Goal: Book appointment/travel/reservation

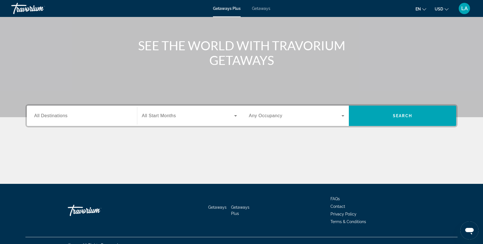
scroll to position [53, 0]
click at [68, 116] on input "Destination All Destinations" at bounding box center [81, 115] width 95 height 7
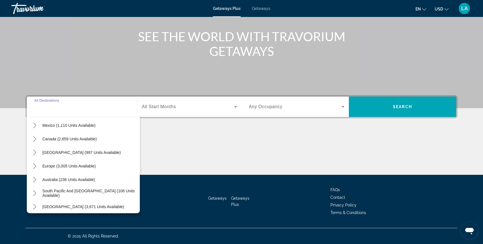
scroll to position [32, 0]
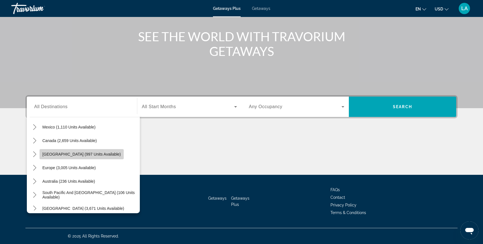
click at [88, 155] on span "[GEOGRAPHIC_DATA] (997 units available)" at bounding box center [81, 154] width 78 height 5
type input "**********"
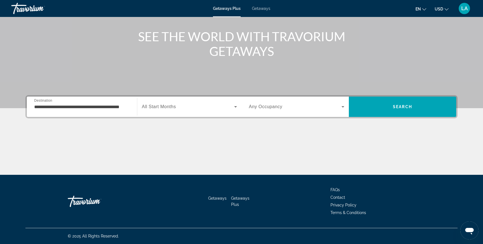
click at [174, 107] on span "All Start Months" at bounding box center [159, 106] width 34 height 5
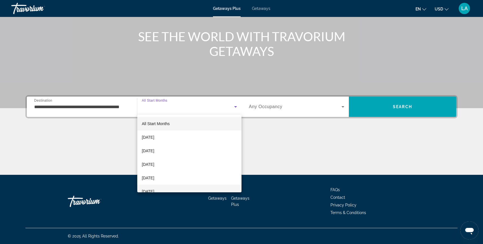
click at [154, 191] on span "[DATE]" at bounding box center [148, 191] width 12 height 7
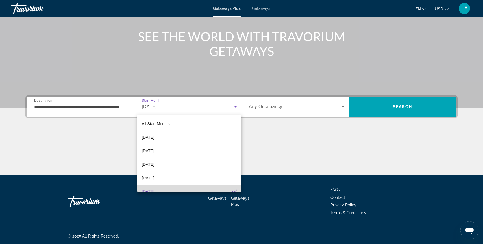
scroll to position [0, 0]
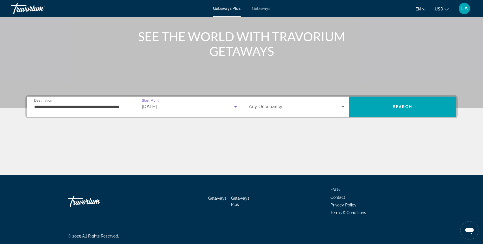
click at [345, 107] on icon "Search widget" at bounding box center [342, 106] width 7 height 7
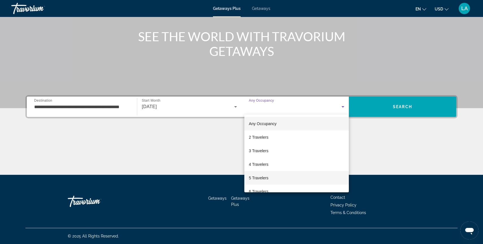
click at [270, 178] on mat-option "5 Travelers" at bounding box center [296, 178] width 104 height 14
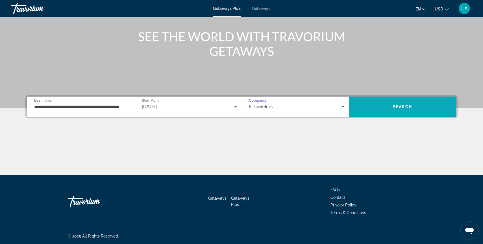
click at [407, 105] on span "Search" at bounding box center [402, 106] width 19 height 5
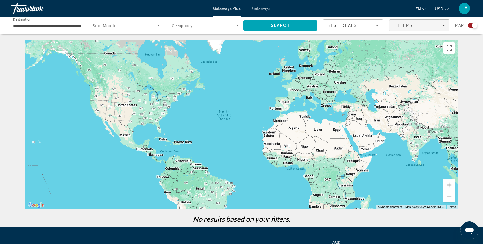
click at [444, 26] on icon "Filters" at bounding box center [443, 25] width 3 height 3
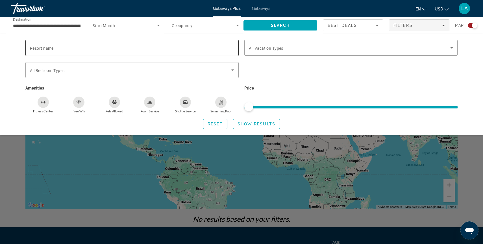
click at [222, 46] on input "Resort name" at bounding box center [132, 48] width 204 height 7
click at [263, 198] on div "Search widget" at bounding box center [241, 164] width 483 height 159
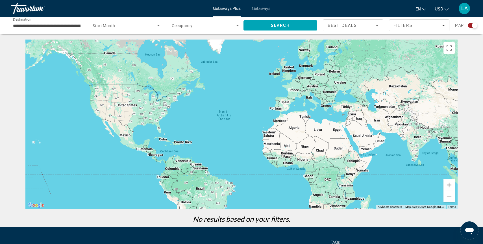
scroll to position [10, 0]
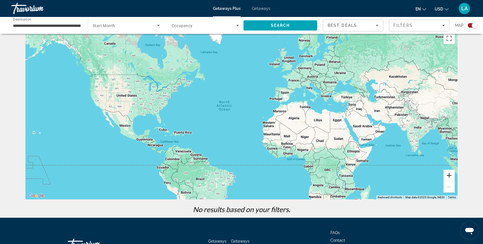
click at [451, 173] on button "Zoom in" at bounding box center [448, 175] width 11 height 11
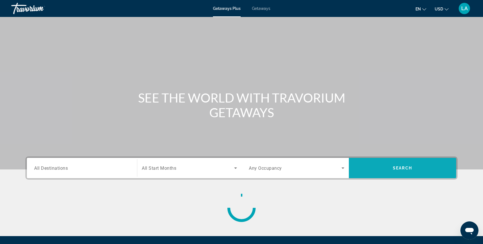
scroll to position [61, 0]
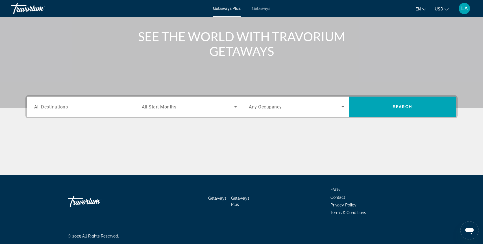
click at [110, 108] on input "Destination All Destinations" at bounding box center [81, 107] width 95 height 7
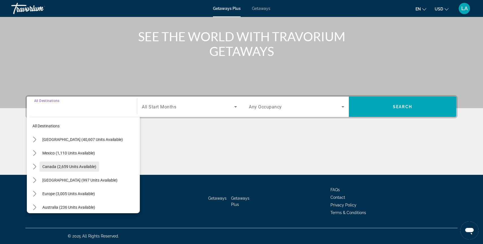
scroll to position [0, 0]
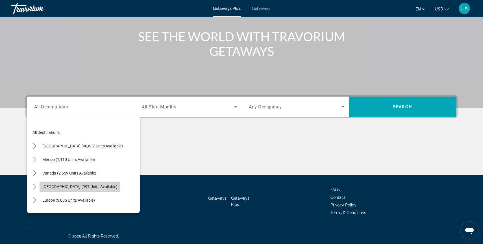
click at [67, 187] on span "[GEOGRAPHIC_DATA] (997 units available)" at bounding box center [79, 186] width 75 height 5
type input "**********"
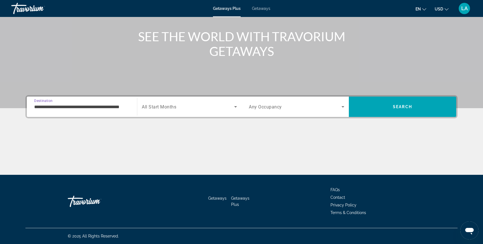
click at [233, 106] on icon "Search widget" at bounding box center [235, 106] width 7 height 7
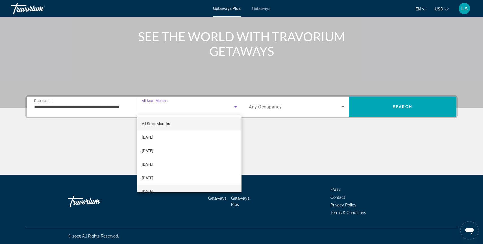
scroll to position [10, 0]
click at [153, 184] on span "[DATE]" at bounding box center [148, 181] width 12 height 7
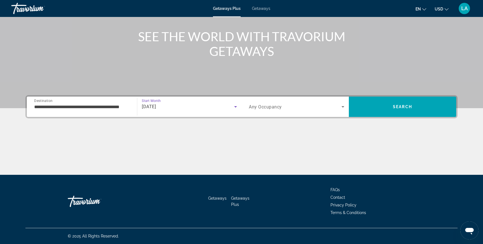
click at [340, 106] on icon "Search widget" at bounding box center [342, 106] width 7 height 7
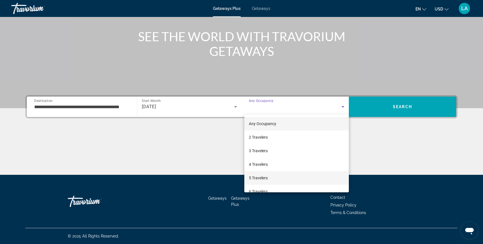
click at [283, 180] on mat-option "5 Travelers" at bounding box center [296, 178] width 104 height 14
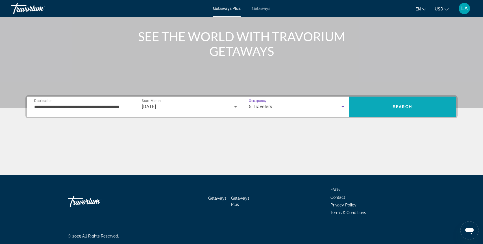
click at [414, 108] on span "Search" at bounding box center [402, 107] width 107 height 14
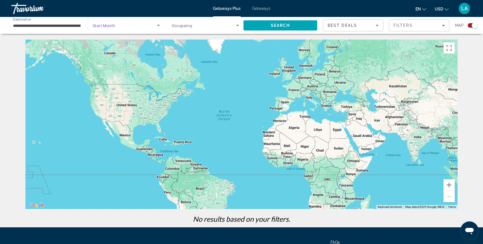
click at [157, 27] on icon "Search widget" at bounding box center [158, 25] width 7 height 7
click at [237, 27] on div at bounding box center [241, 122] width 483 height 244
click at [236, 25] on icon "Search widget" at bounding box center [237, 25] width 7 height 7
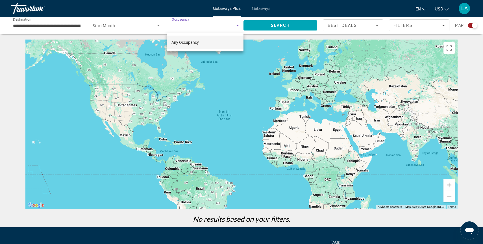
click at [214, 42] on mat-option "Any Occupancy" at bounding box center [205, 43] width 77 height 14
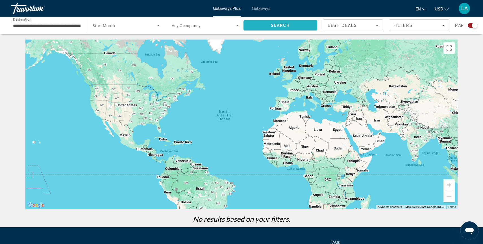
click at [290, 30] on span "Search" at bounding box center [280, 26] width 74 height 14
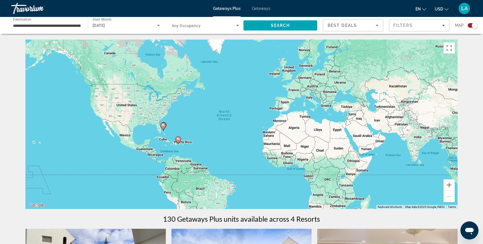
click at [239, 26] on icon "Search widget" at bounding box center [237, 25] width 7 height 7
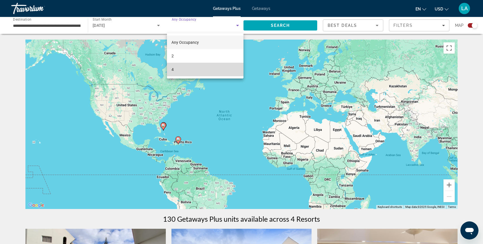
click at [181, 72] on mat-option "4" at bounding box center [205, 70] width 77 height 14
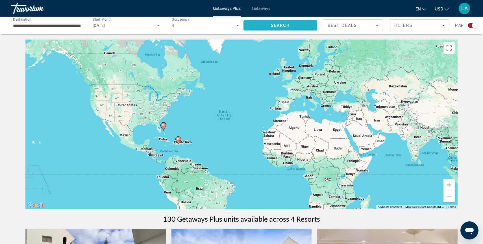
click at [310, 25] on span "Search" at bounding box center [280, 26] width 74 height 14
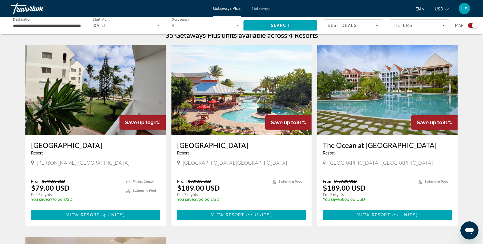
scroll to position [191, 0]
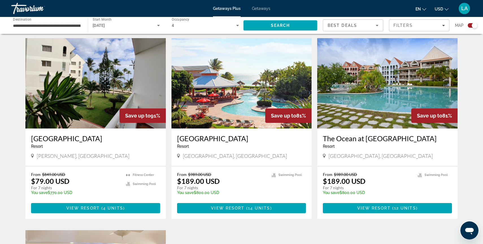
click at [245, 86] on img "Main content" at bounding box center [241, 83] width 140 height 90
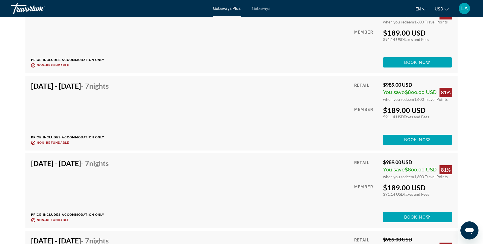
scroll to position [1117, 0]
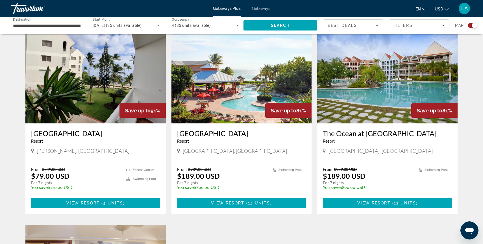
scroll to position [196, 0]
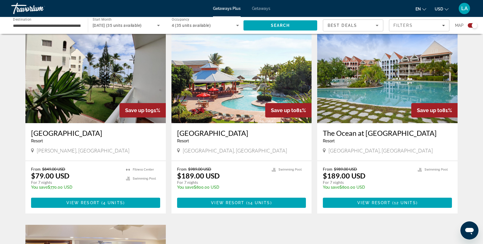
click at [394, 91] on img "Main content" at bounding box center [387, 78] width 140 height 90
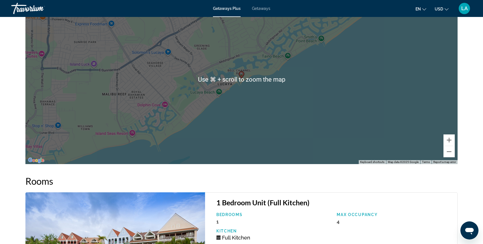
scroll to position [163, 0]
